Goal: Communication & Community: Participate in discussion

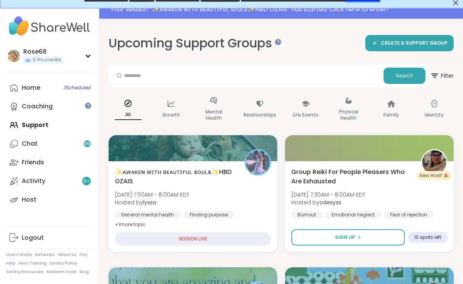
click at [182, 234] on div "SESSION LIVE" at bounding box center [193, 238] width 156 height 13
click at [38, 85] on div "Home 3 Scheduled" at bounding box center [31, 87] width 19 height 9
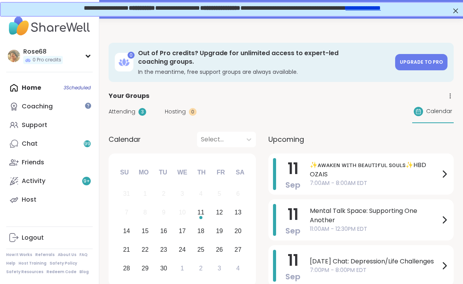
click at [369, 164] on span "✨ᴀᴡᴀᴋᴇɴ ᴡɪᴛʜ ʙᴇᴀᴜᴛɪғᴜʟ sᴏᴜʟs✨HBD OZAIS" at bounding box center [375, 169] width 130 height 19
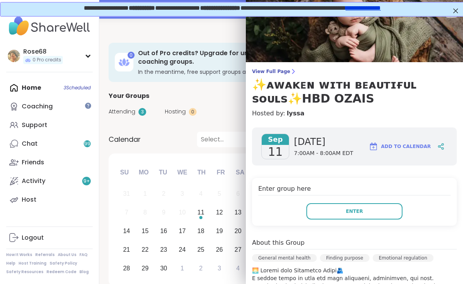
click at [360, 217] on button "Enter" at bounding box center [355, 211] width 96 height 16
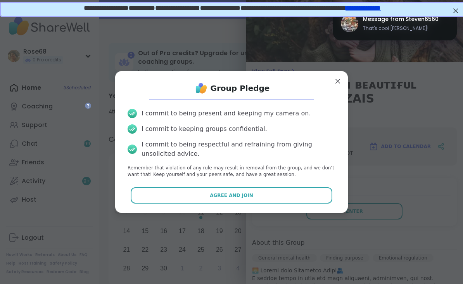
click at [275, 199] on button "Agree and Join" at bounding box center [232, 195] width 202 height 16
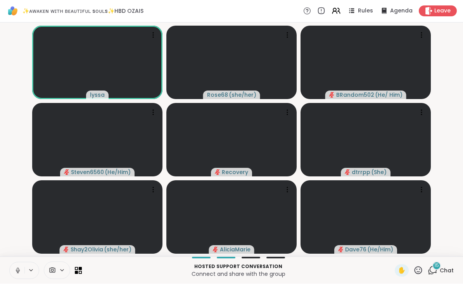
click at [442, 13] on span "Leave" at bounding box center [443, 11] width 16 height 8
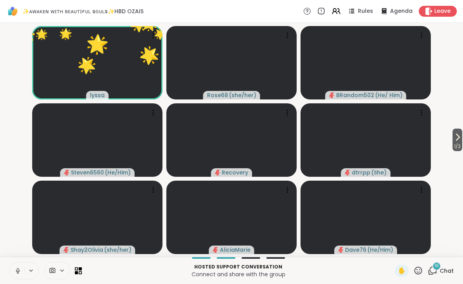
click at [421, 270] on icon at bounding box center [419, 270] width 10 height 10
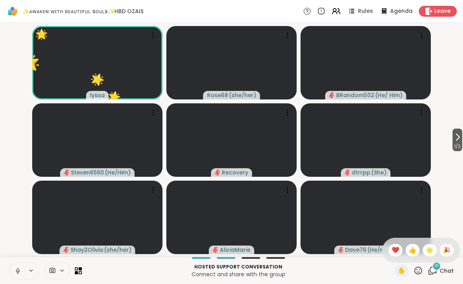
click at [397, 251] on span "❤️" at bounding box center [396, 249] width 8 height 9
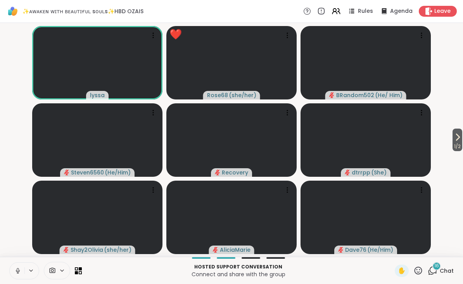
click at [18, 275] on button at bounding box center [17, 270] width 15 height 16
click at [417, 274] on icon at bounding box center [419, 270] width 10 height 10
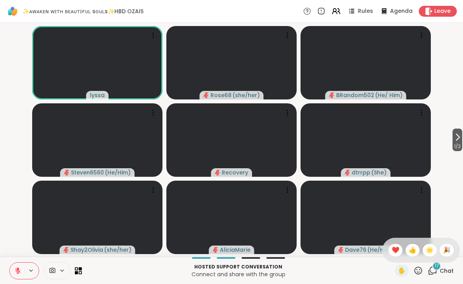
click at [394, 250] on span "❤️" at bounding box center [396, 249] width 8 height 9
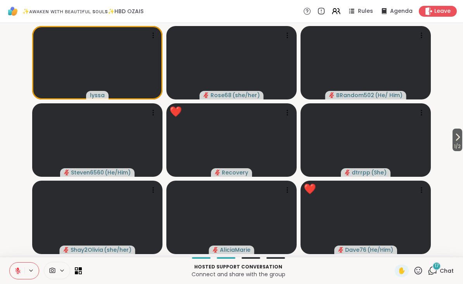
click at [421, 269] on icon at bounding box center [419, 270] width 8 height 8
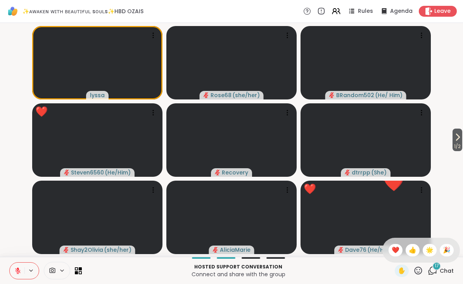
click at [395, 250] on span "❤️" at bounding box center [396, 249] width 8 height 9
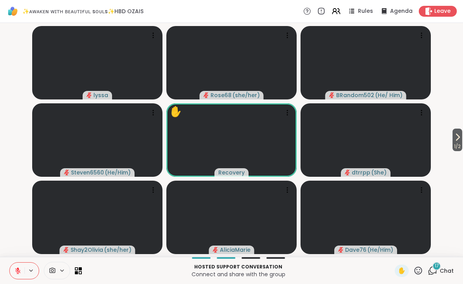
click at [441, 266] on div "17" at bounding box center [437, 266] width 9 height 9
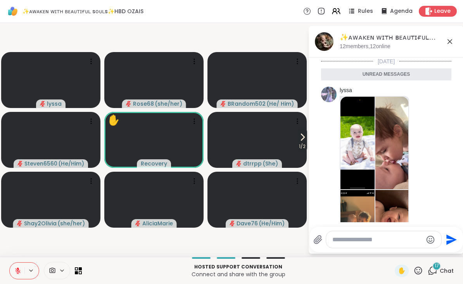
scroll to position [2031, 0]
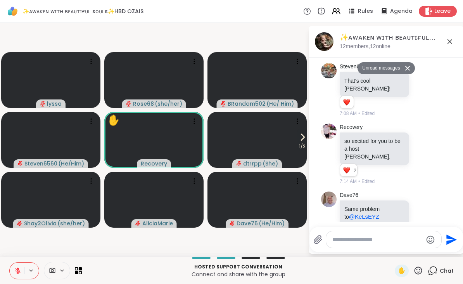
click at [355, 238] on textarea "Type your message" at bounding box center [378, 240] width 90 height 8
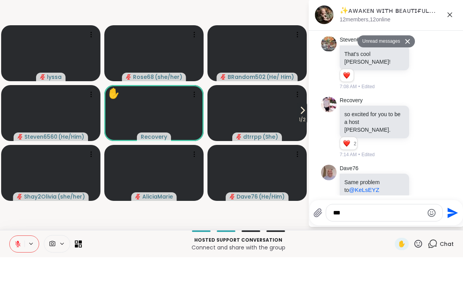
type textarea "***"
click at [454, 233] on icon "Send" at bounding box center [452, 239] width 12 height 12
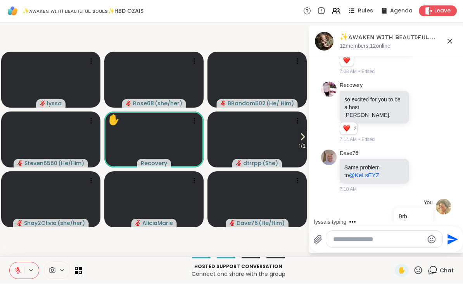
click at [453, 37] on icon at bounding box center [449, 41] width 9 height 9
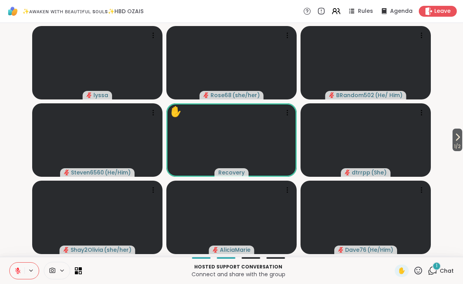
click at [422, 269] on icon at bounding box center [419, 270] width 10 height 10
click at [392, 248] on span "❤️" at bounding box center [396, 249] width 8 height 9
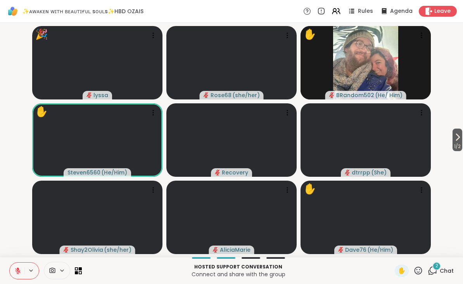
click at [440, 265] on div "2" at bounding box center [437, 266] width 9 height 9
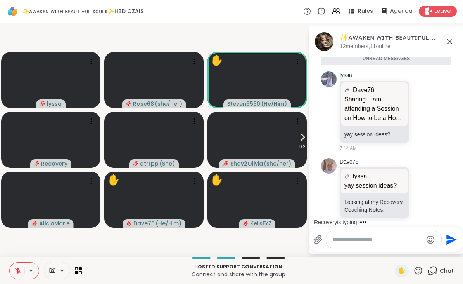
scroll to position [2350, 0]
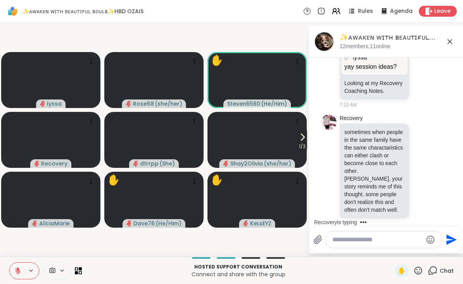
click at [418, 272] on icon at bounding box center [419, 270] width 10 height 10
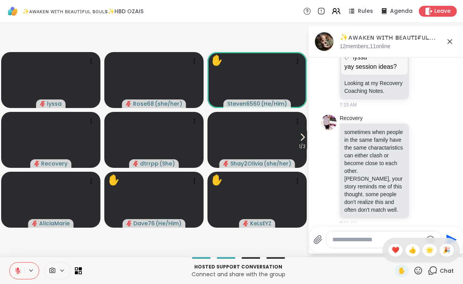
click at [392, 251] on span "❤️" at bounding box center [396, 249] width 8 height 9
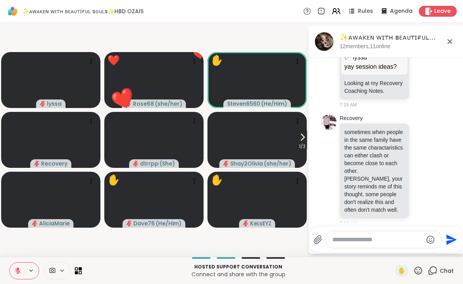
click at [449, 45] on icon at bounding box center [449, 41] width 9 height 9
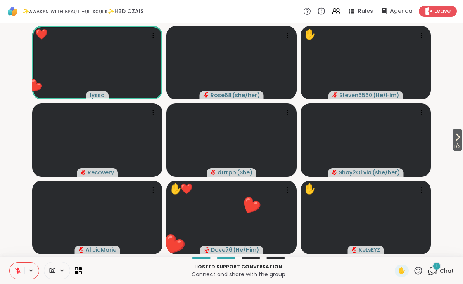
click at [419, 271] on icon at bounding box center [419, 270] width 10 height 10
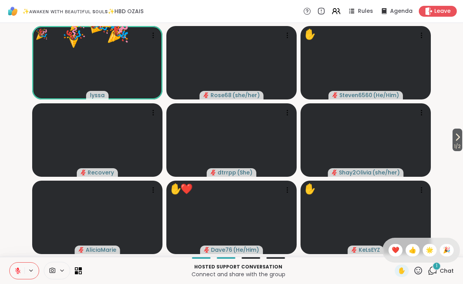
click at [427, 250] on span "🌟" at bounding box center [430, 249] width 8 height 9
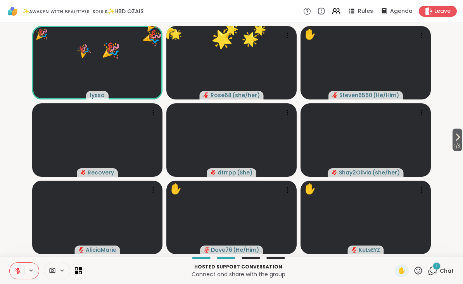
click at [416, 269] on icon at bounding box center [419, 270] width 8 height 8
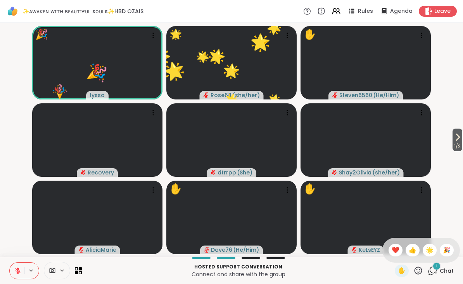
click at [392, 249] on span "❤️" at bounding box center [396, 249] width 8 height 9
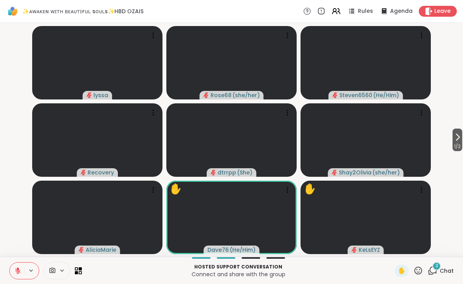
click at [420, 267] on icon at bounding box center [419, 270] width 8 height 8
click at [398, 249] on span "❤️" at bounding box center [396, 249] width 8 height 9
click at [420, 274] on icon at bounding box center [419, 270] width 8 height 8
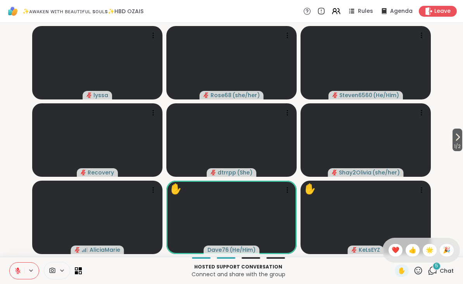
click at [394, 251] on span "❤️" at bounding box center [396, 249] width 8 height 9
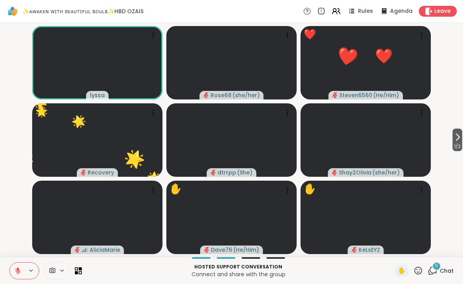
click at [417, 269] on icon at bounding box center [419, 270] width 10 height 10
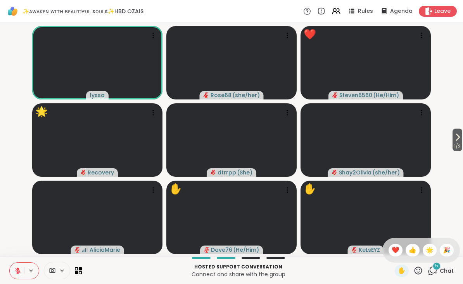
click at [411, 249] on span "👍" at bounding box center [413, 249] width 8 height 9
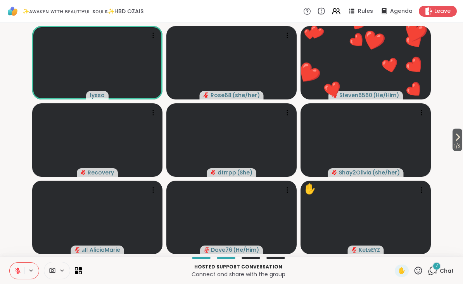
click at [418, 267] on icon at bounding box center [419, 270] width 8 height 8
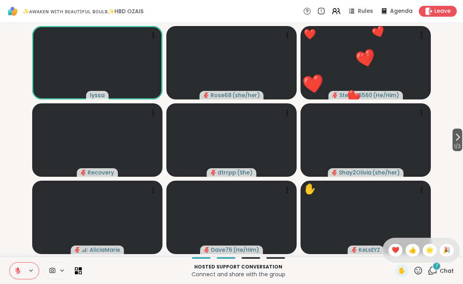
click at [393, 247] on span "❤️" at bounding box center [396, 249] width 8 height 9
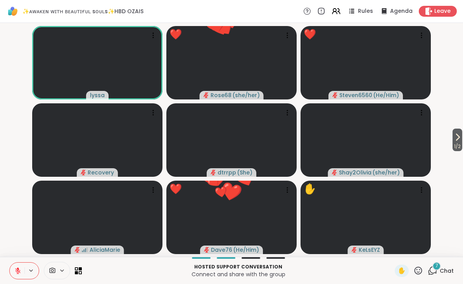
click at [423, 272] on icon at bounding box center [419, 270] width 8 height 8
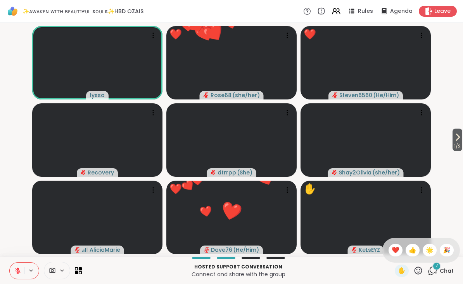
click at [428, 247] on span "🌟" at bounding box center [430, 249] width 8 height 9
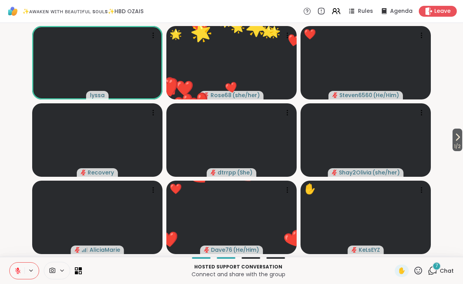
click at [418, 269] on icon at bounding box center [419, 270] width 10 height 10
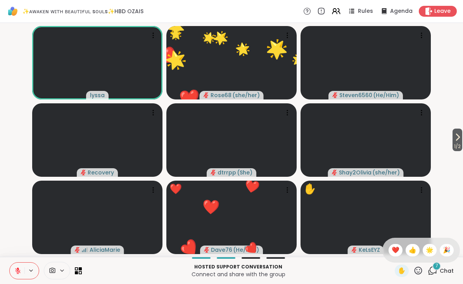
click at [446, 251] on span "🎉" at bounding box center [447, 249] width 8 height 9
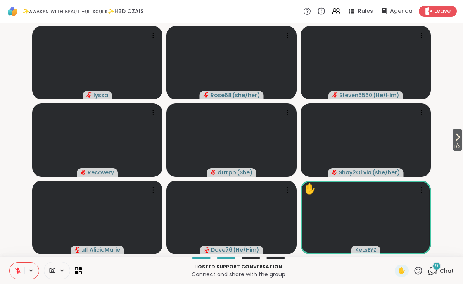
click at [419, 270] on icon at bounding box center [419, 270] width 10 height 10
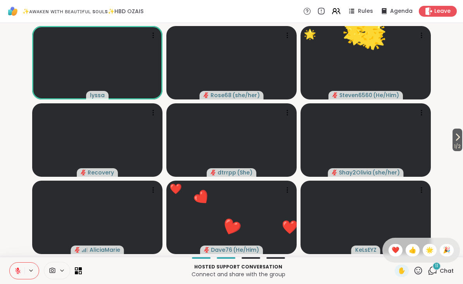
click at [389, 248] on div "❤️" at bounding box center [396, 250] width 14 height 12
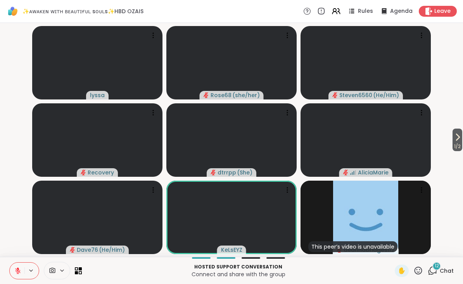
click at [459, 135] on icon at bounding box center [457, 136] width 9 height 9
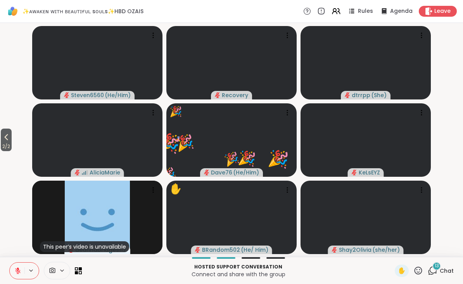
click at [11, 139] on icon at bounding box center [6, 136] width 9 height 9
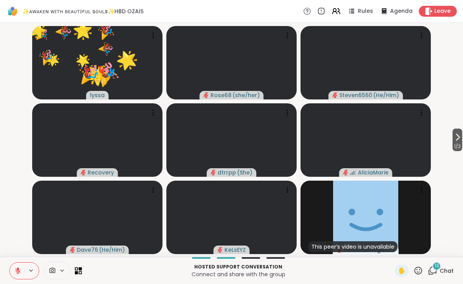
click at [421, 272] on icon at bounding box center [419, 270] width 10 height 10
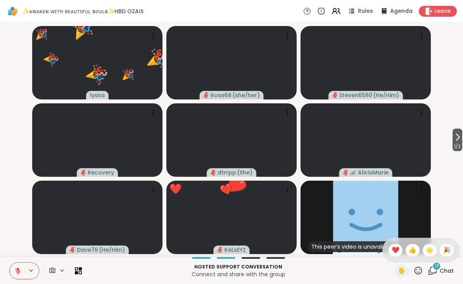
click at [393, 244] on div "❤️" at bounding box center [396, 250] width 14 height 12
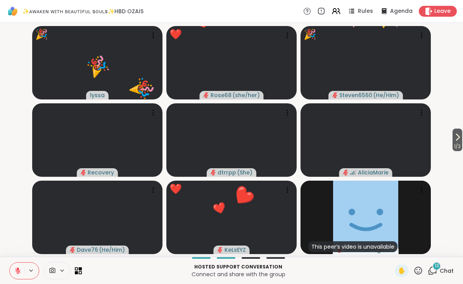
click at [421, 267] on icon at bounding box center [419, 270] width 8 height 8
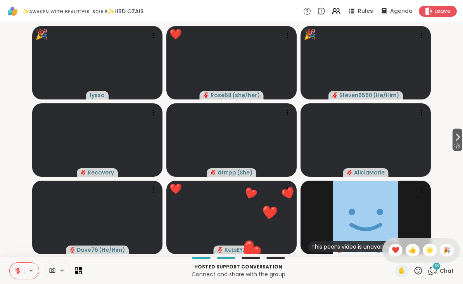
click at [415, 248] on span "👍" at bounding box center [413, 249] width 8 height 9
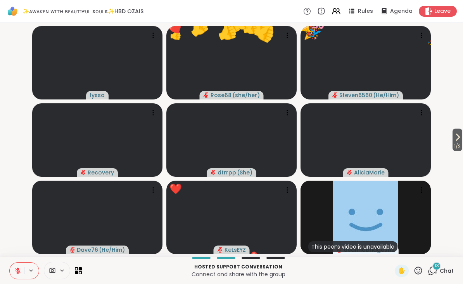
click at [416, 266] on icon at bounding box center [419, 270] width 10 height 10
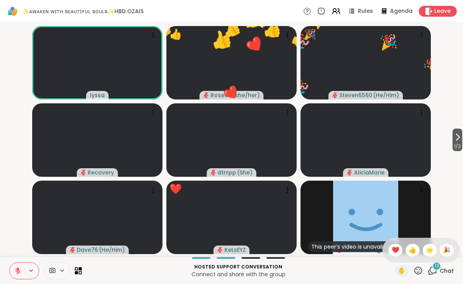
click at [431, 246] on span "🌟" at bounding box center [430, 249] width 8 height 9
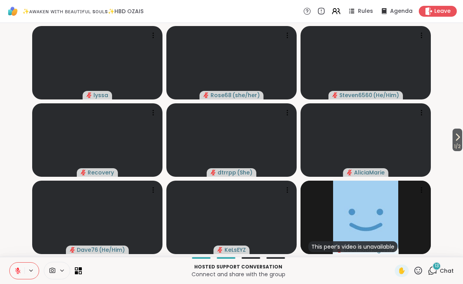
click at [422, 272] on icon at bounding box center [419, 270] width 8 height 8
click at [393, 248] on span "❤️" at bounding box center [396, 249] width 8 height 9
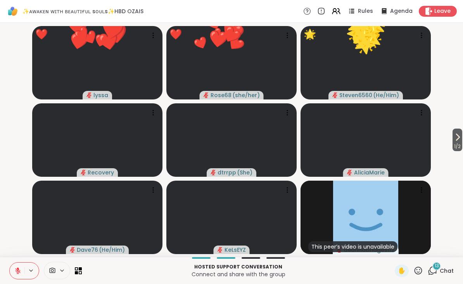
click at [420, 266] on icon at bounding box center [419, 270] width 10 height 10
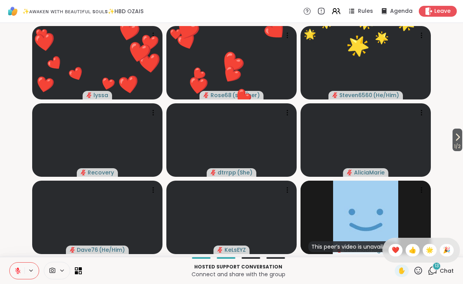
click at [447, 248] on span "🎉" at bounding box center [447, 249] width 8 height 9
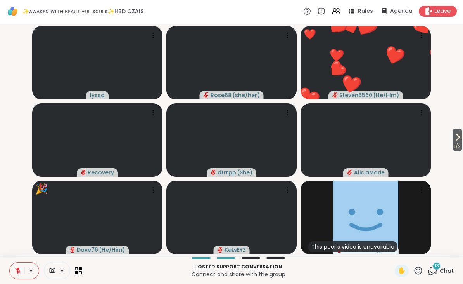
click at [420, 269] on icon at bounding box center [419, 270] width 8 height 8
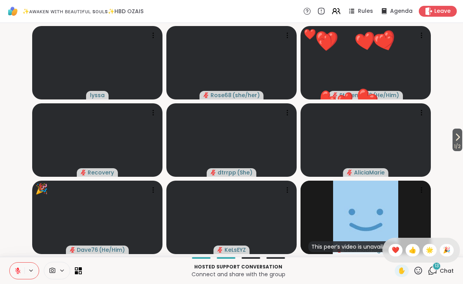
click at [395, 249] on span "❤️" at bounding box center [396, 249] width 8 height 9
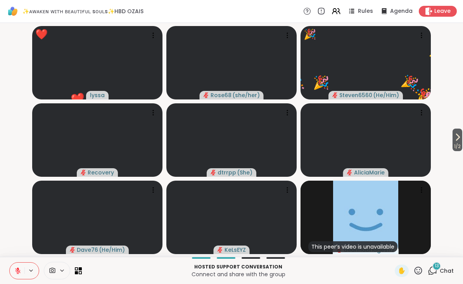
click at [416, 267] on icon at bounding box center [419, 270] width 10 height 10
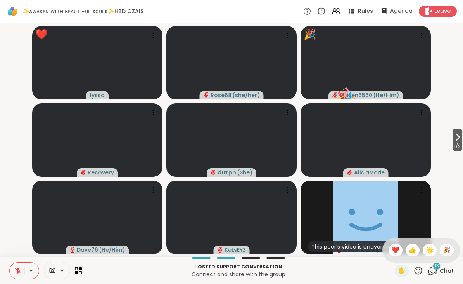
click at [448, 246] on span "🎉" at bounding box center [447, 249] width 8 height 9
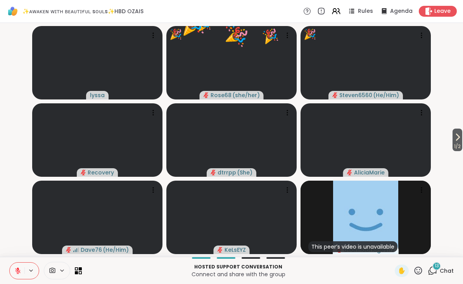
click at [416, 270] on icon at bounding box center [419, 270] width 10 height 10
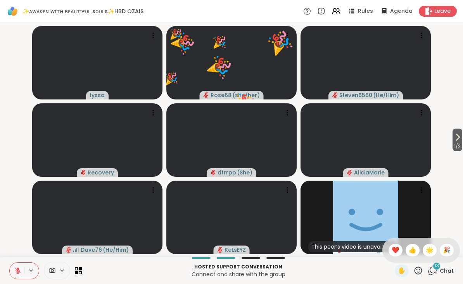
click at [393, 248] on span "❤️" at bounding box center [396, 249] width 8 height 9
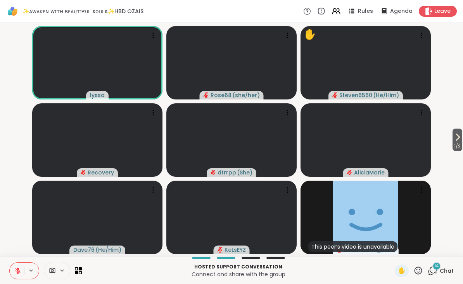
click at [22, 273] on button at bounding box center [17, 270] width 15 height 16
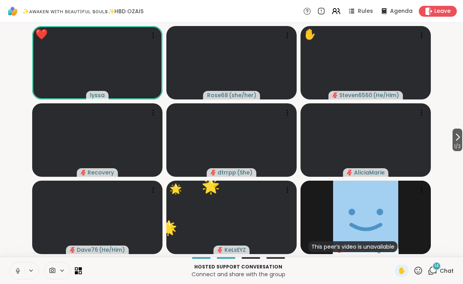
click at [423, 258] on div "Hosted support conversation Connect and share with the group ✋ 14 Chat" at bounding box center [231, 269] width 463 height 27
click at [417, 271] on icon at bounding box center [419, 270] width 10 height 10
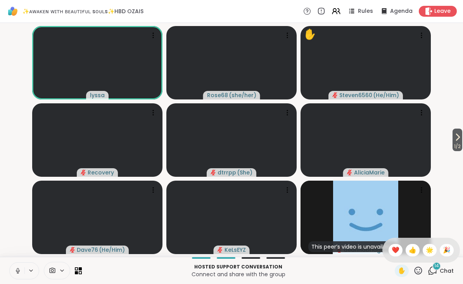
click at [428, 249] on span "🌟" at bounding box center [430, 249] width 8 height 9
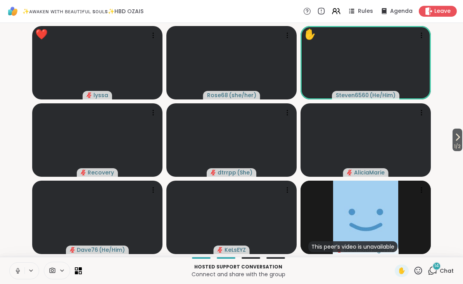
click at [419, 265] on icon at bounding box center [419, 270] width 10 height 10
click at [390, 249] on div "❤️" at bounding box center [396, 250] width 14 height 12
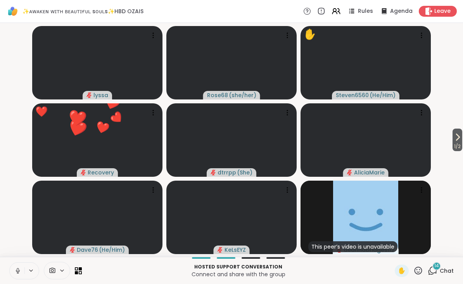
click at [400, 270] on span "✋" at bounding box center [402, 270] width 8 height 9
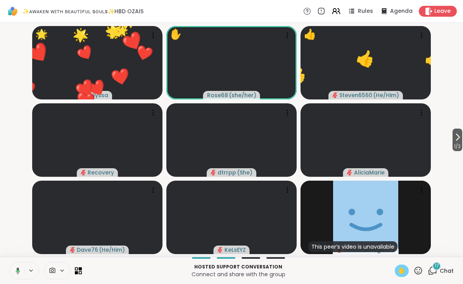
click at [19, 265] on button at bounding box center [17, 270] width 16 height 16
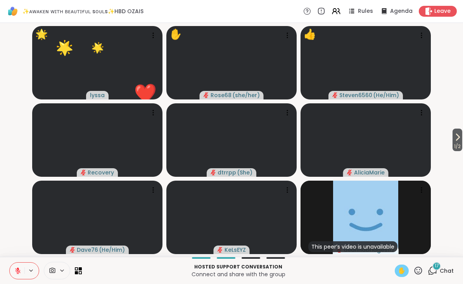
click at [395, 268] on div "✋" at bounding box center [402, 270] width 14 height 12
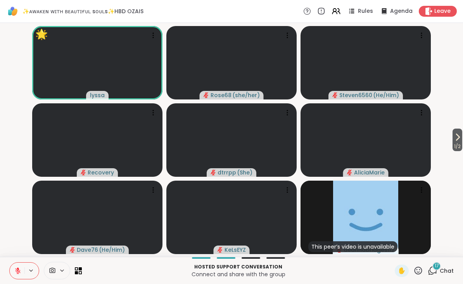
click at [399, 266] on span "✋" at bounding box center [402, 270] width 8 height 9
click at [403, 269] on span "✋" at bounding box center [402, 270] width 8 height 9
click at [439, 262] on span "18" at bounding box center [437, 265] width 5 height 7
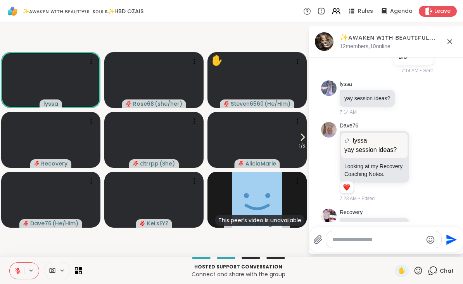
scroll to position [2228, 0]
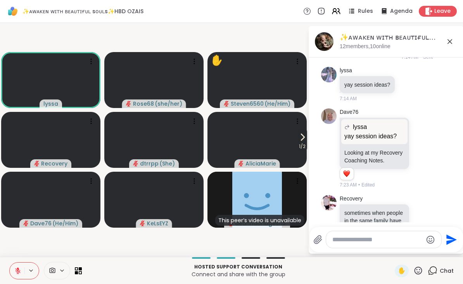
click at [445, 33] on div "✨ᴀᴡᴀᴋᴇɴ ᴡɪᴛʜ ʙᴇᴀᴜᴛɪғᴜʟ sᴏᴜʟs✨HBD OZAIS, Sep 11" at bounding box center [399, 38] width 118 height 10
click at [453, 38] on icon at bounding box center [449, 41] width 9 height 9
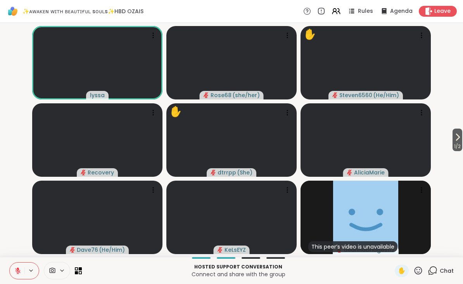
click at [403, 270] on span "✋" at bounding box center [402, 270] width 8 height 9
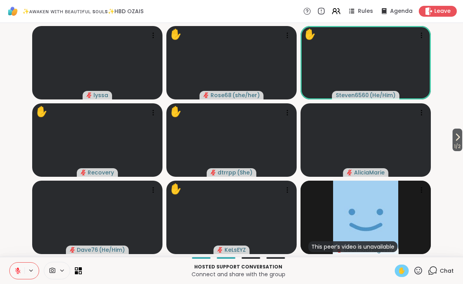
click at [405, 266] on span "✋" at bounding box center [402, 270] width 8 height 9
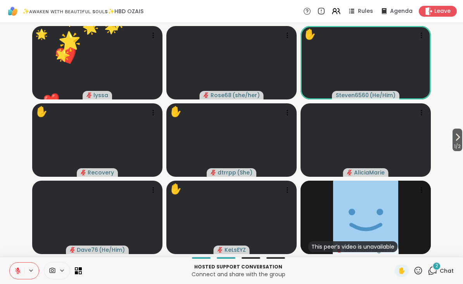
click at [420, 266] on icon at bounding box center [419, 270] width 10 height 10
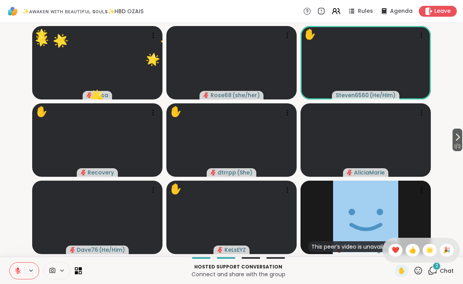
click at [392, 244] on div "❤️" at bounding box center [396, 250] width 14 height 12
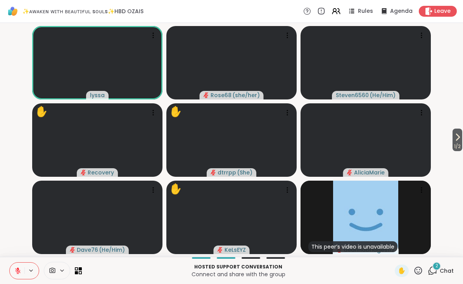
click at [415, 265] on icon at bounding box center [419, 270] width 10 height 10
click at [392, 248] on span "❤️" at bounding box center [396, 249] width 8 height 9
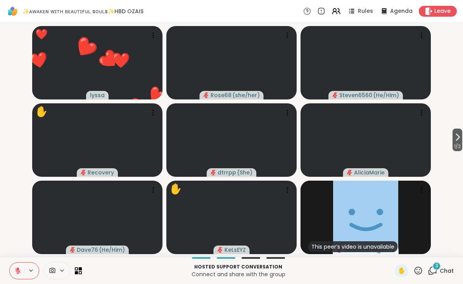
click at [419, 268] on icon at bounding box center [419, 270] width 10 height 10
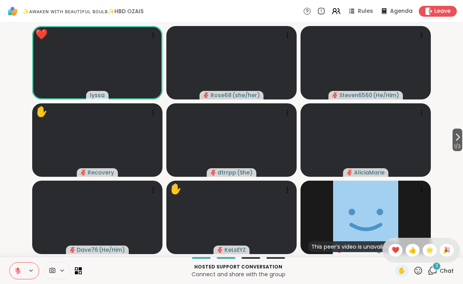
click at [394, 244] on div "❤️" at bounding box center [396, 250] width 14 height 12
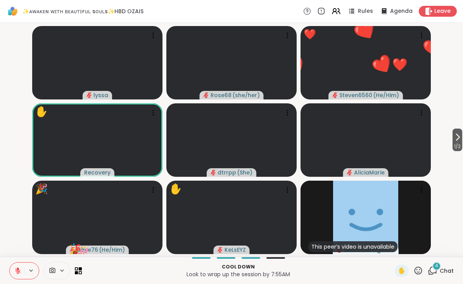
click at [419, 264] on div "✋" at bounding box center [409, 270] width 28 height 12
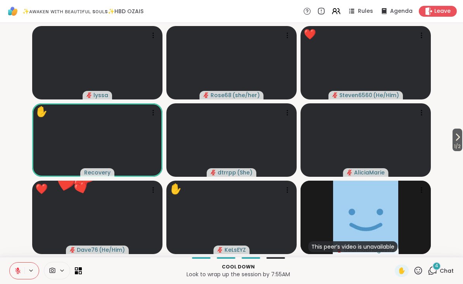
click at [420, 269] on icon at bounding box center [419, 270] width 10 height 10
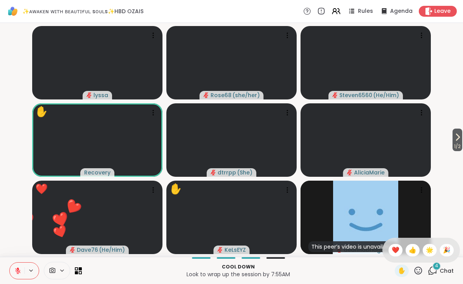
click at [443, 252] on span "🎉" at bounding box center [447, 249] width 8 height 9
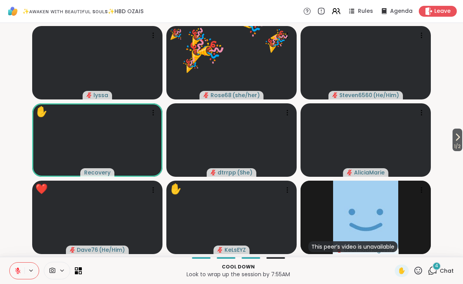
click at [418, 269] on icon at bounding box center [419, 270] width 10 height 10
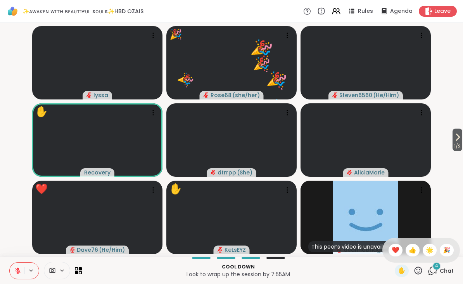
click at [428, 250] on span "🌟" at bounding box center [430, 249] width 8 height 9
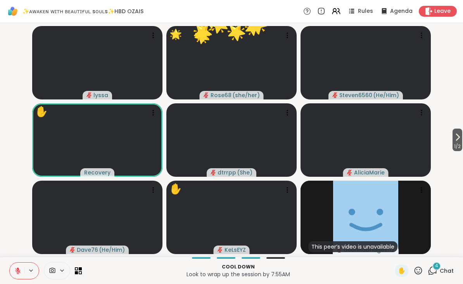
click at [417, 267] on icon at bounding box center [419, 270] width 8 height 8
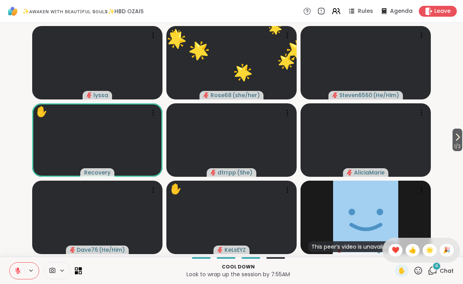
click at [391, 244] on div "❤️" at bounding box center [396, 250] width 14 height 12
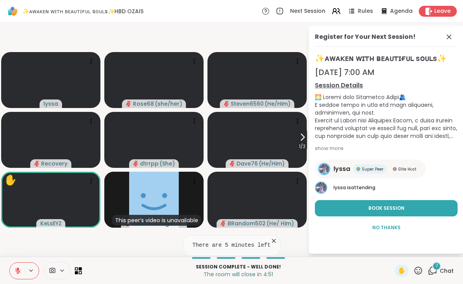
click at [392, 226] on span "No Thanks" at bounding box center [386, 227] width 28 height 7
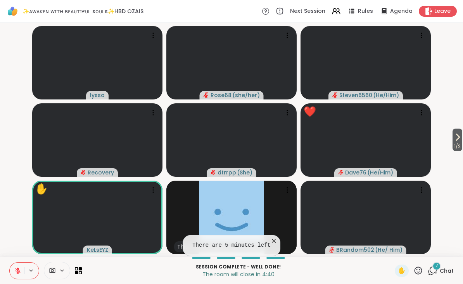
click at [419, 269] on icon at bounding box center [419, 270] width 10 height 10
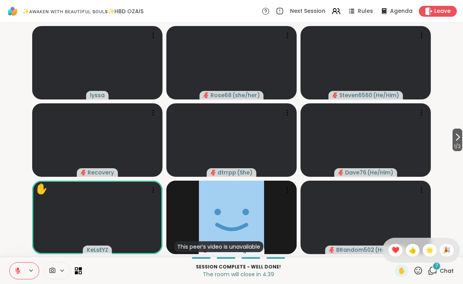
click at [393, 249] on span "❤️" at bounding box center [396, 249] width 8 height 9
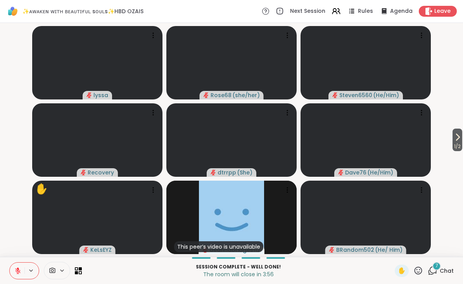
click at [458, 133] on icon at bounding box center [457, 136] width 9 height 9
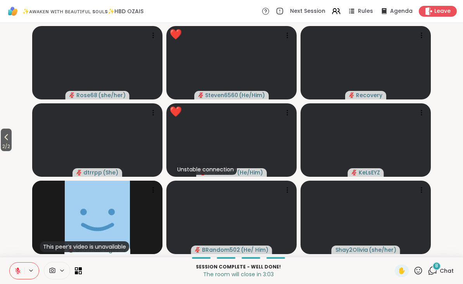
click at [419, 266] on icon at bounding box center [419, 270] width 10 height 10
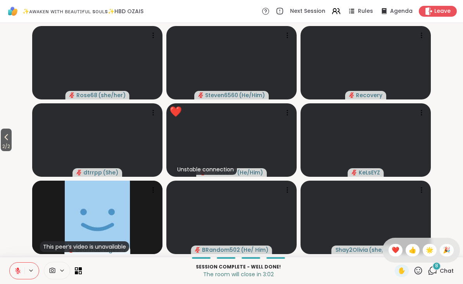
click at [393, 246] on span "❤️" at bounding box center [396, 249] width 8 height 9
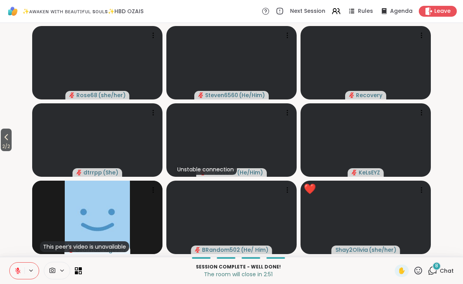
click at [9, 133] on icon at bounding box center [6, 136] width 9 height 9
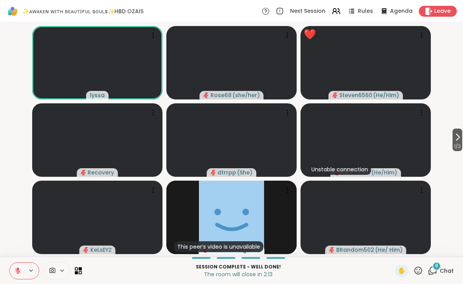
click at [416, 269] on icon at bounding box center [419, 270] width 8 height 8
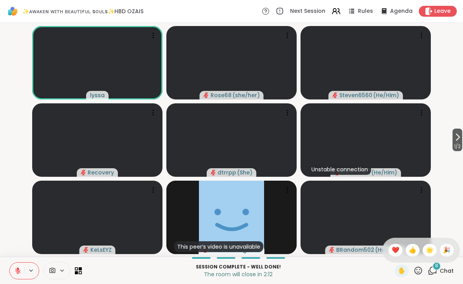
click at [411, 251] on span "👍" at bounding box center [413, 249] width 8 height 9
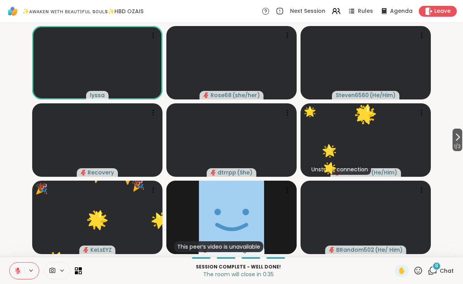
click at [421, 266] on icon at bounding box center [419, 270] width 10 height 10
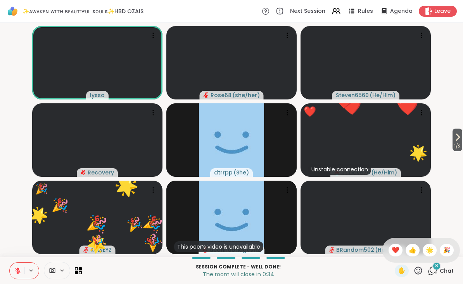
click at [446, 251] on span "🎉" at bounding box center [447, 249] width 8 height 9
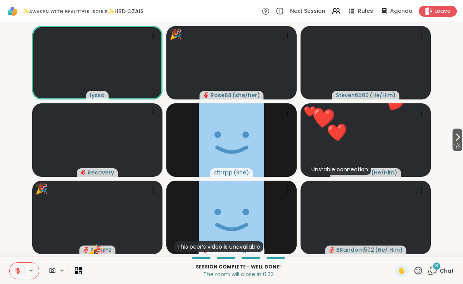
click at [416, 265] on icon at bounding box center [419, 270] width 10 height 10
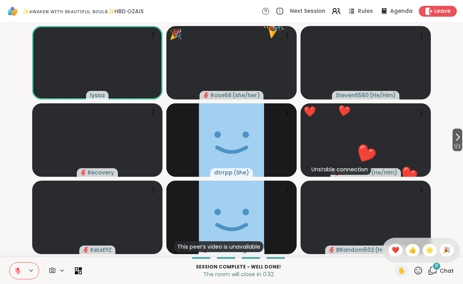
click at [396, 244] on div "❤️" at bounding box center [396, 250] width 14 height 12
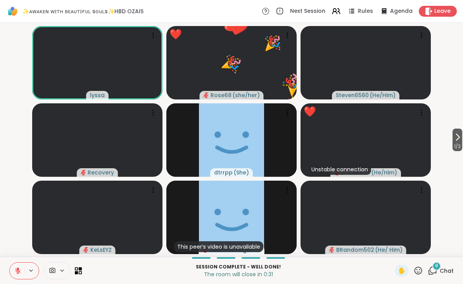
click at [422, 270] on icon at bounding box center [419, 270] width 10 height 10
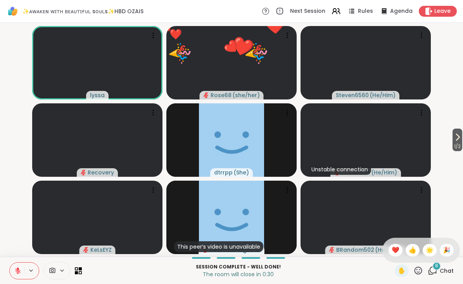
click at [430, 246] on span "🌟" at bounding box center [430, 249] width 8 height 9
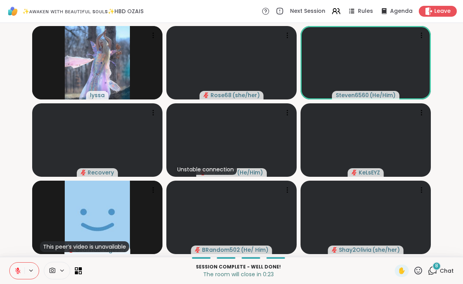
click at [23, 272] on button at bounding box center [17, 270] width 15 height 16
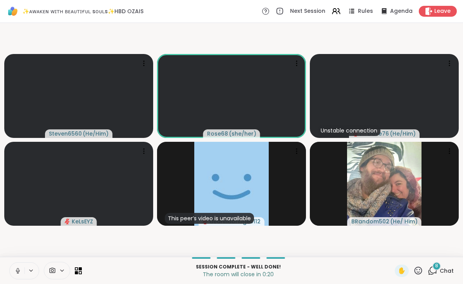
click at [444, 11] on span "Leave" at bounding box center [443, 11] width 16 height 8
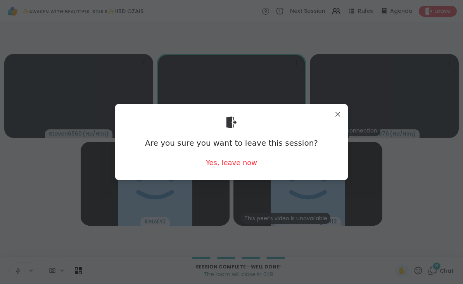
click at [233, 162] on div "Yes, leave now" at bounding box center [231, 163] width 51 height 10
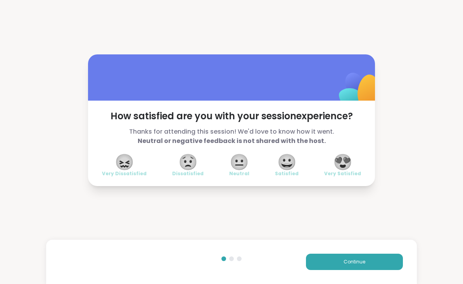
click at [351, 155] on span "😍" at bounding box center [342, 162] width 19 height 14
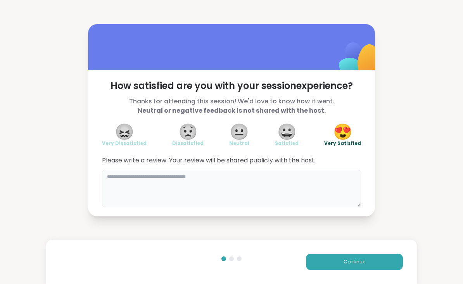
click at [191, 180] on textarea at bounding box center [231, 188] width 259 height 37
type textarea "**********"
click at [392, 261] on button "Continue" at bounding box center [354, 261] width 97 height 16
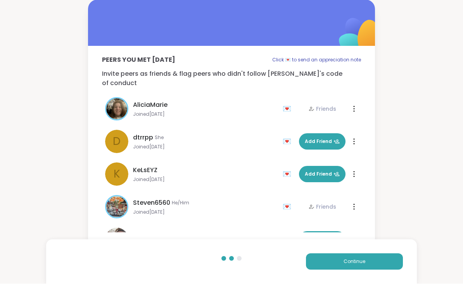
click at [387, 264] on button "Continue" at bounding box center [354, 261] width 97 height 16
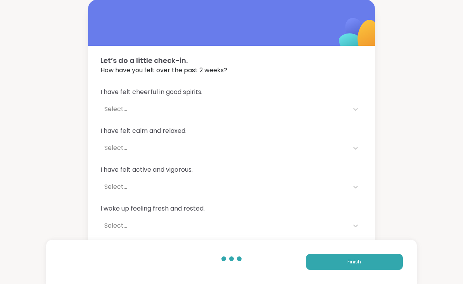
click at [367, 260] on button "Finish" at bounding box center [354, 261] width 97 height 16
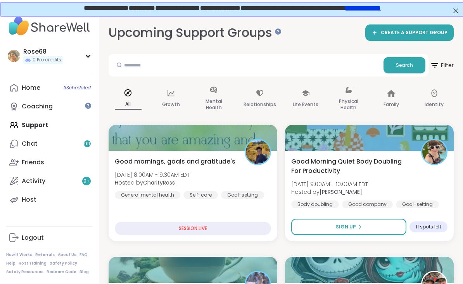
click at [61, 87] on link "Home 3 Scheduled" at bounding box center [49, 87] width 87 height 19
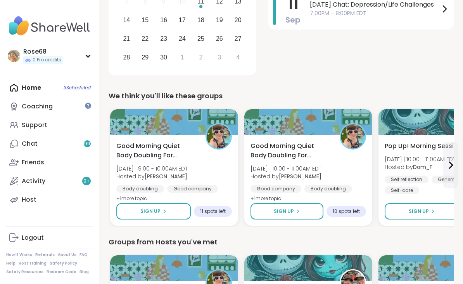
click at [166, 203] on button "Sign Up" at bounding box center [153, 211] width 74 height 16
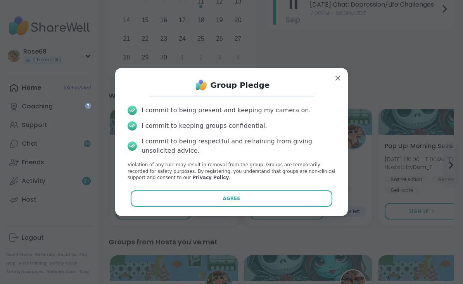
click at [194, 206] on button "Agree" at bounding box center [232, 198] width 202 height 16
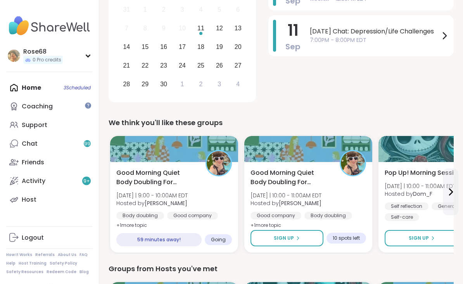
scroll to position [166, 0]
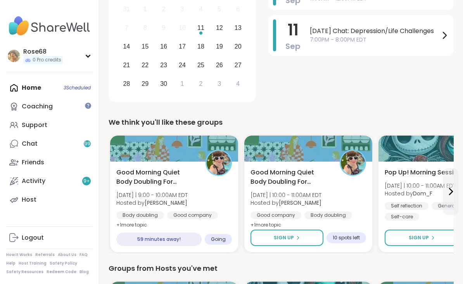
click at [292, 234] on span "Sign Up" at bounding box center [284, 237] width 20 height 7
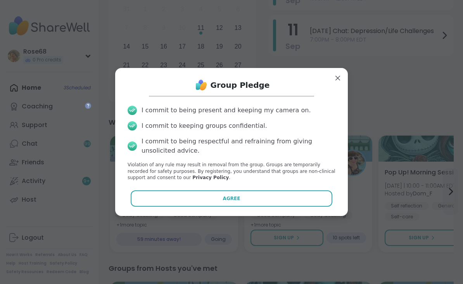
click at [250, 206] on button "Agree" at bounding box center [232, 198] width 202 height 16
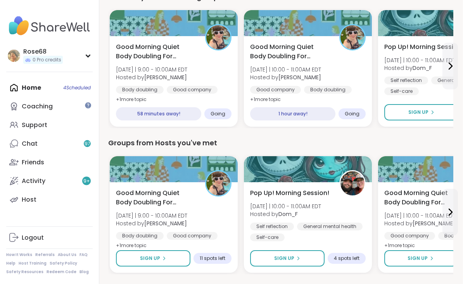
scroll to position [291, 0]
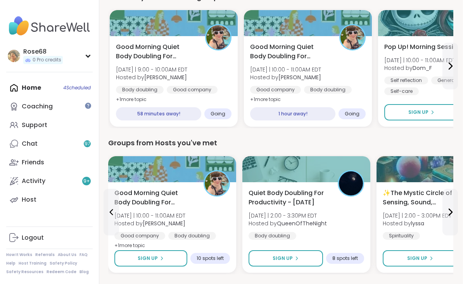
click at [281, 255] on span "Sign Up" at bounding box center [283, 258] width 20 height 7
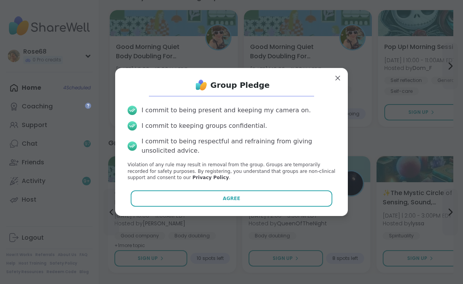
click at [248, 197] on button "Agree" at bounding box center [232, 198] width 202 height 16
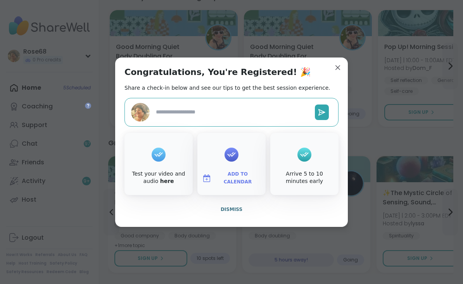
click at [342, 60] on div "Congratulations, You're Registered! 🎉 Share a check-in below and see our tips t…" at bounding box center [231, 141] width 233 height 169
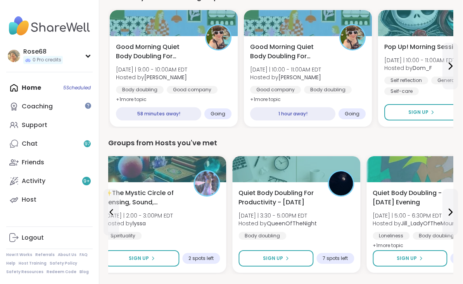
click at [279, 255] on span "Sign Up" at bounding box center [273, 258] width 20 height 7
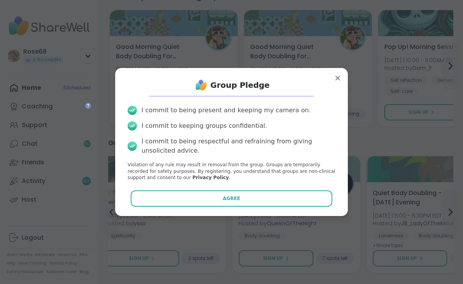
click at [243, 198] on button "Agree" at bounding box center [232, 198] width 202 height 16
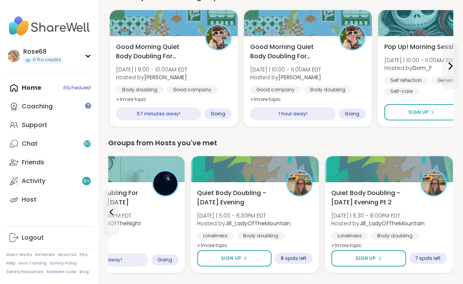
click at [240, 255] on span "Sign Up" at bounding box center [231, 258] width 20 height 7
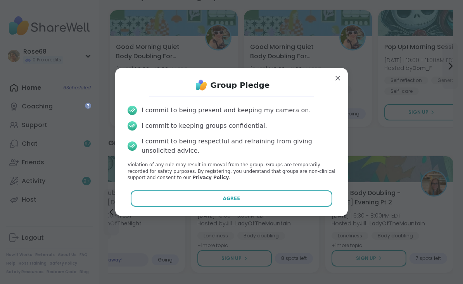
click at [227, 196] on span "Agree" at bounding box center [231, 198] width 17 height 7
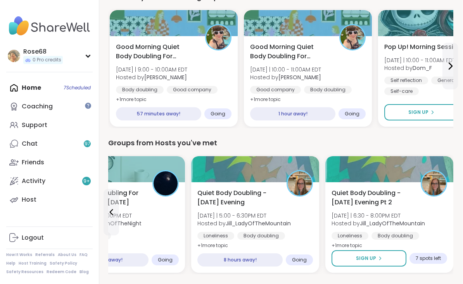
click at [366, 250] on button "Sign Up" at bounding box center [369, 258] width 75 height 16
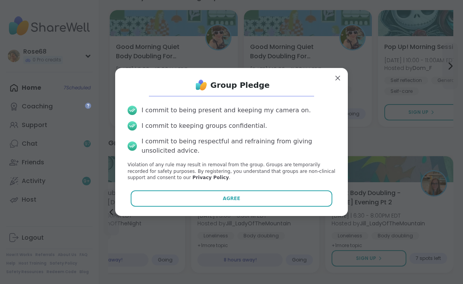
click at [266, 196] on button "Agree" at bounding box center [232, 198] width 202 height 16
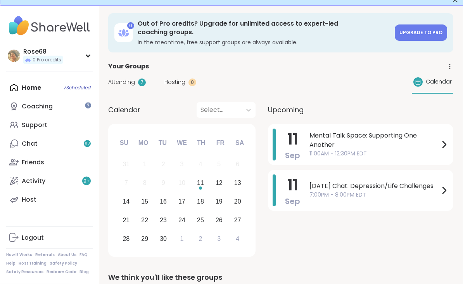
scroll to position [11, 0]
click at [333, 182] on span "Thursday Chat: Depression/Life Challenges" at bounding box center [375, 185] width 130 height 9
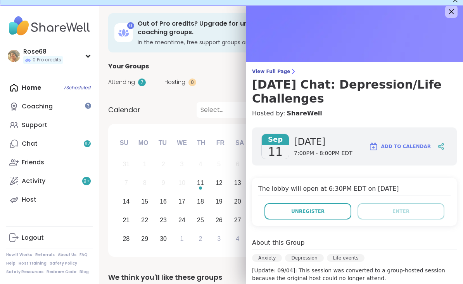
click at [297, 210] on span "Unregister" at bounding box center [307, 211] width 33 height 7
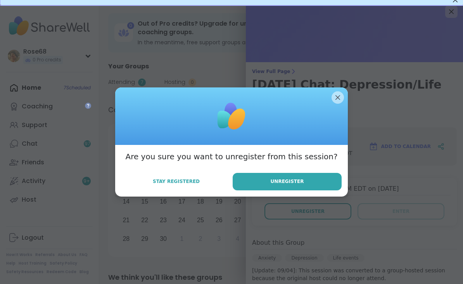
click at [297, 185] on button "Unregister" at bounding box center [287, 181] width 109 height 17
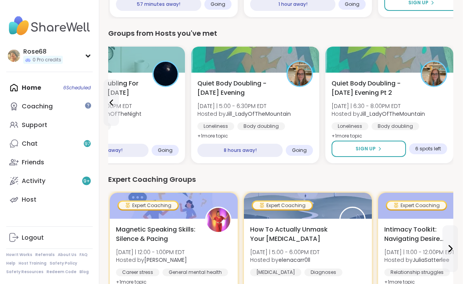
scroll to position [400, 0]
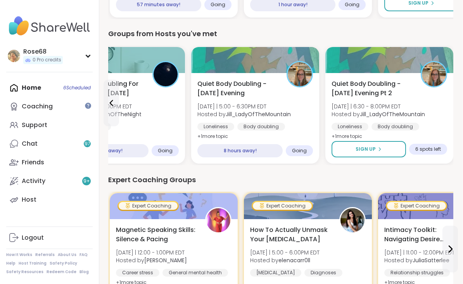
click at [365, 146] on span "Sign Up" at bounding box center [366, 149] width 20 height 7
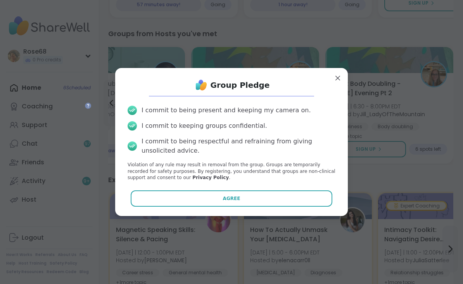
click at [267, 206] on button "Agree" at bounding box center [232, 198] width 202 height 16
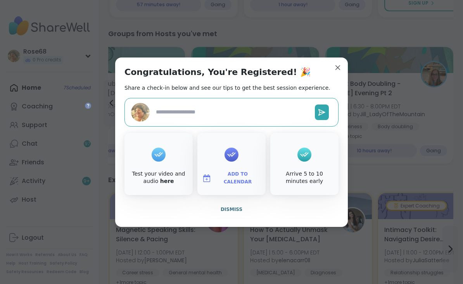
click at [340, 69] on div "Congratulations, You're Registered! 🎉 Share a check-in below and see our tips t…" at bounding box center [231, 141] width 233 height 169
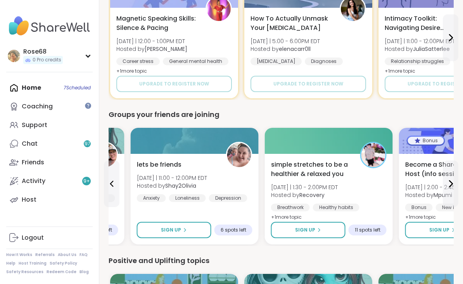
scroll to position [611, 2]
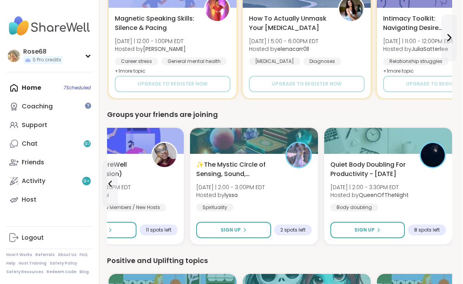
click at [359, 222] on button "Sign Up" at bounding box center [368, 230] width 74 height 16
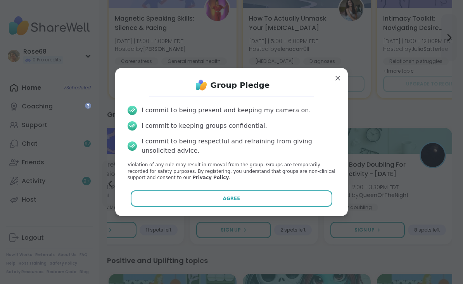
click at [236, 202] on span "Agree" at bounding box center [231, 198] width 17 height 7
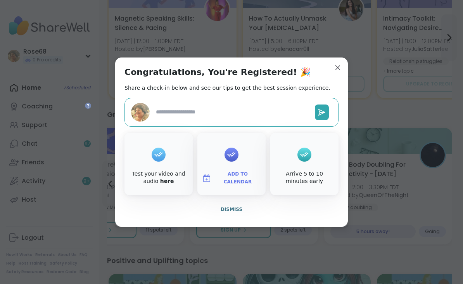
type textarea "*"
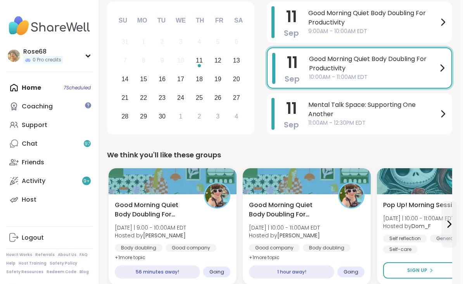
scroll to position [133, 2]
click at [68, 86] on div "Home 7 Scheduled Coaching Support Chat 97 Friends Activity 9 + Host" at bounding box center [49, 143] width 87 height 130
click at [42, 83] on div "Home 7 Scheduled Coaching Support Chat 97 Friends Activity 9 + Host" at bounding box center [49, 143] width 87 height 130
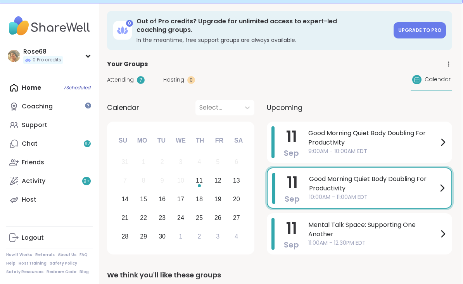
scroll to position [15, 2]
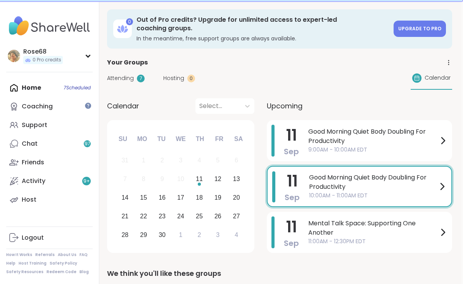
click at [427, 74] on span "Calendar" at bounding box center [438, 78] width 26 height 8
click at [129, 74] on span "Attending" at bounding box center [120, 78] width 27 height 8
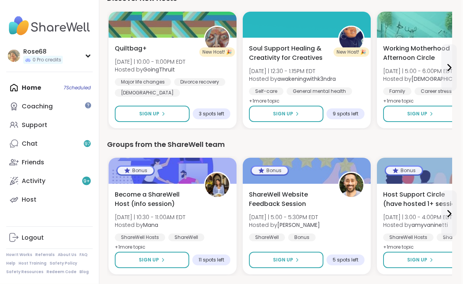
scroll to position [1349, 2]
